Goal: Navigation & Orientation: Find specific page/section

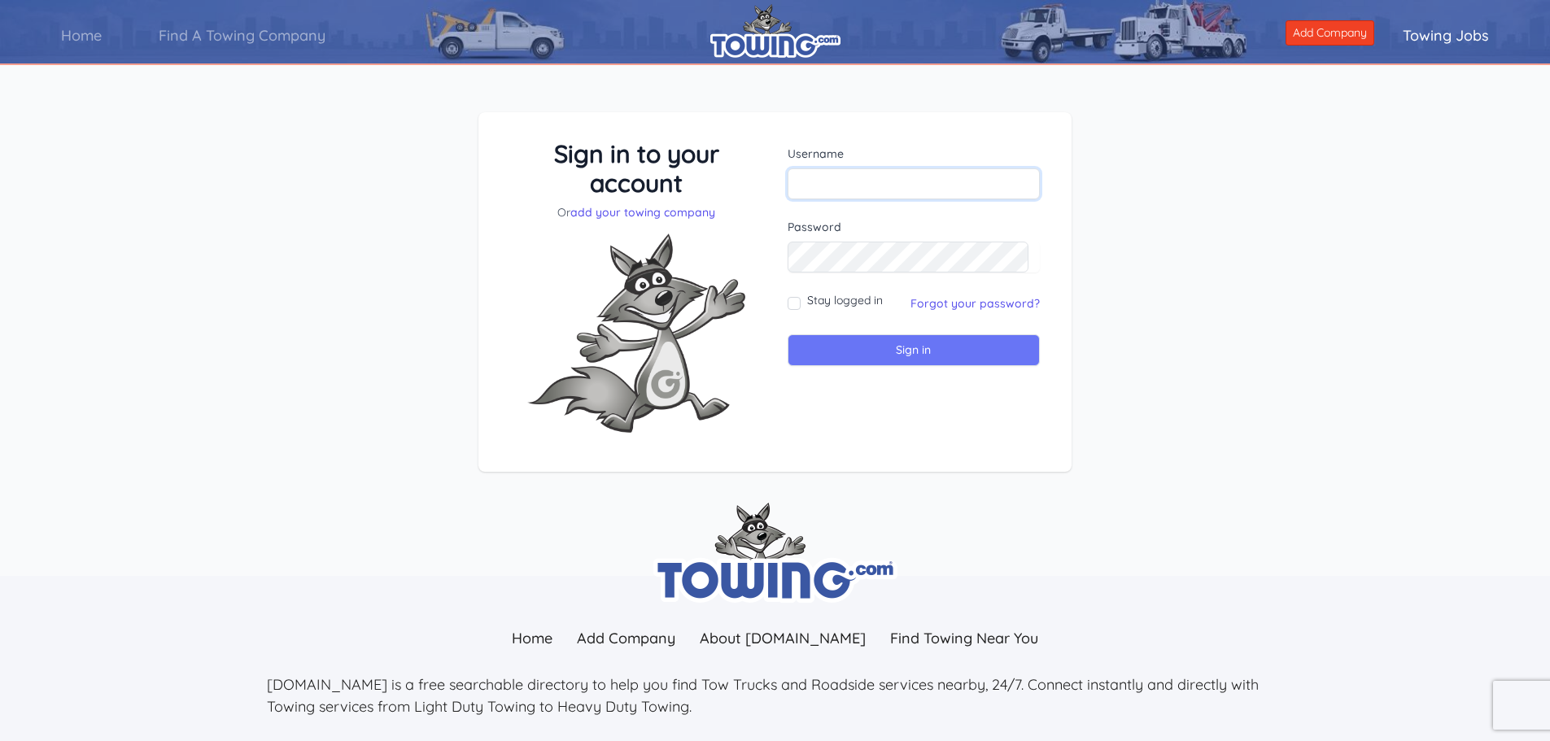
type input "[EMAIL_ADDRESS][DOMAIN_NAME]"
click at [911, 348] on input "Sign in" at bounding box center [914, 350] width 253 height 32
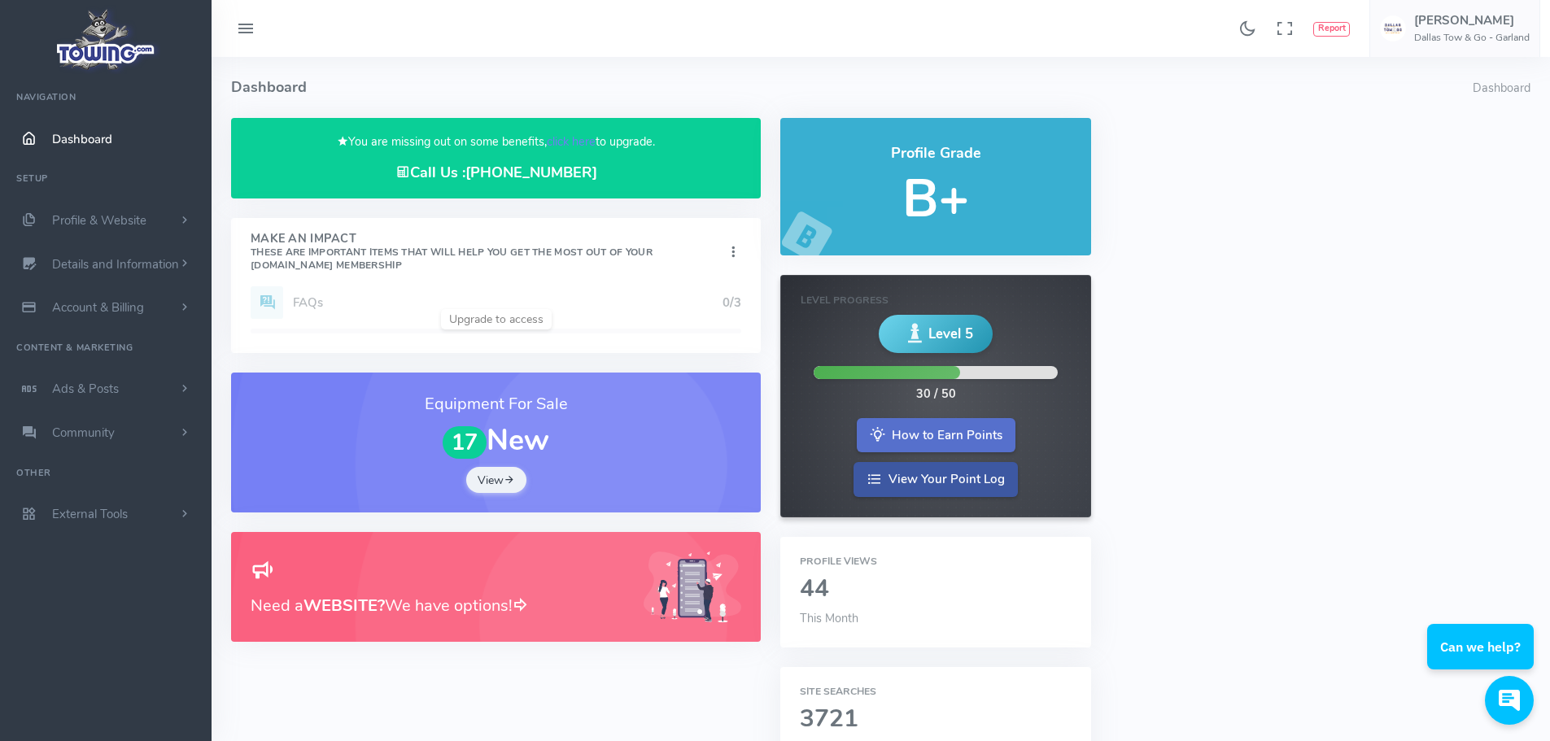
click at [951, 433] on link "How to Earn Points" at bounding box center [936, 435] width 159 height 35
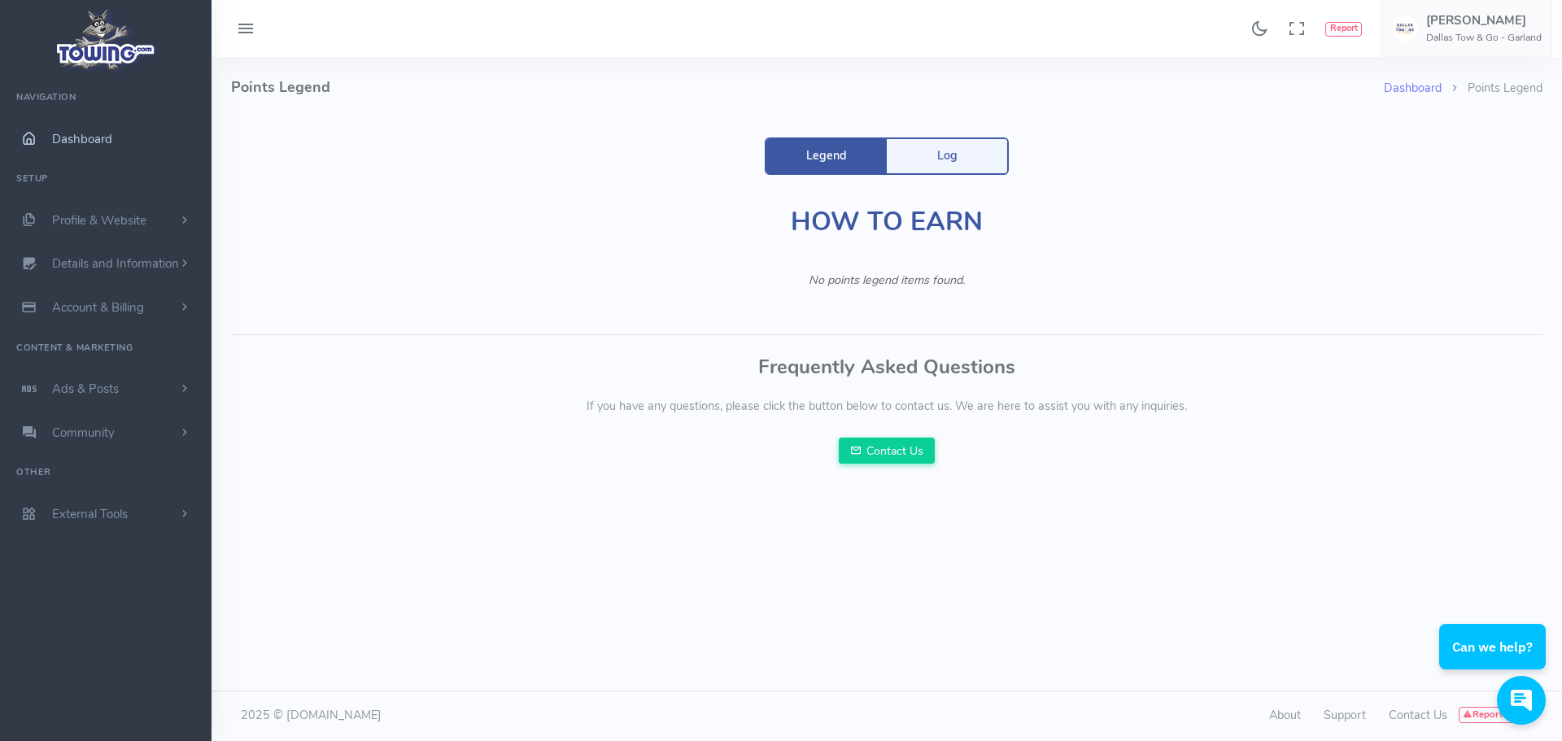
click at [77, 141] on span "Dashboard" at bounding box center [82, 139] width 60 height 16
drag, startPoint x: 77, startPoint y: 141, endPoint x: 221, endPoint y: 291, distance: 208.4
click at [221, 291] on div "Found 17 results Analytics Report" at bounding box center [781, 370] width 1562 height 740
click at [153, 389] on link "Ads & Posts" at bounding box center [106, 389] width 212 height 44
click at [129, 446] on link "Equipment For Sale" at bounding box center [126, 453] width 171 height 33
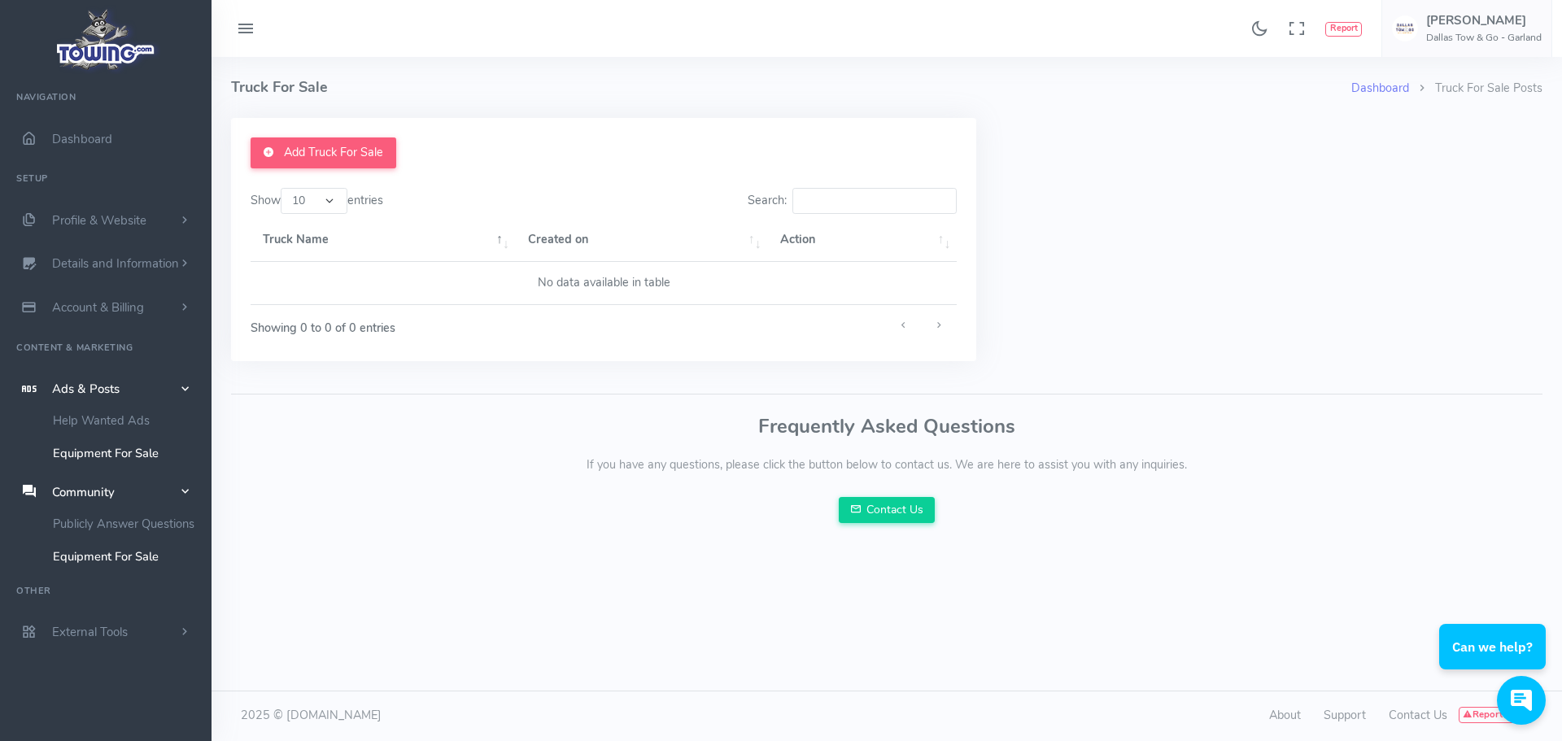
click at [108, 553] on link "Equipment For Sale" at bounding box center [126, 556] width 171 height 33
click at [61, 151] on link "Dashboard" at bounding box center [106, 139] width 212 height 44
click at [58, 138] on span "Dashboard" at bounding box center [82, 139] width 60 height 16
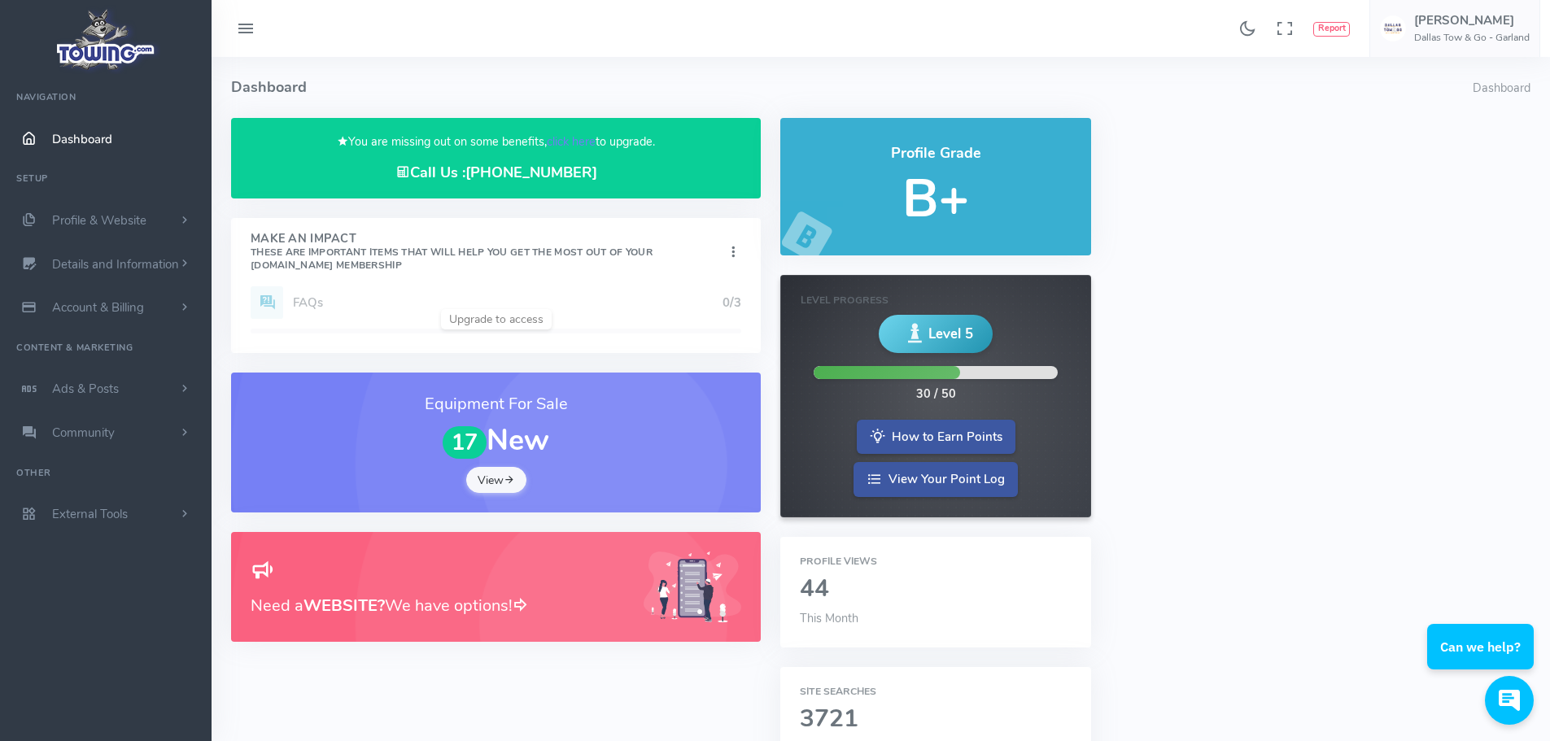
click at [503, 479] on link "View" at bounding box center [496, 480] width 60 height 26
